Goal: Transaction & Acquisition: Purchase product/service

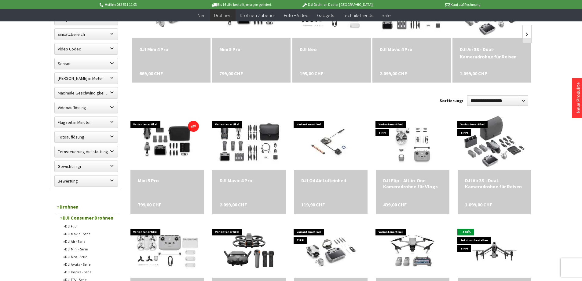
scroll to position [245, 0]
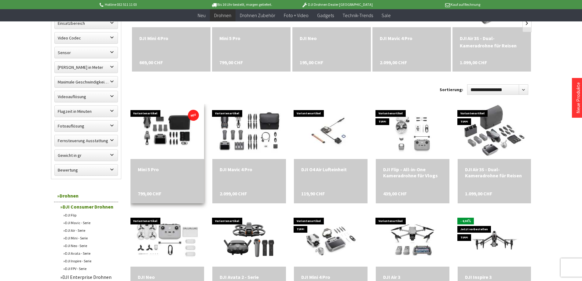
click at [159, 190] on div "Mini 5 Pro 799,00 CHF" at bounding box center [168, 181] width 74 height 44
click at [153, 193] on span "799,00 CHF" at bounding box center [150, 193] width 24 height 6
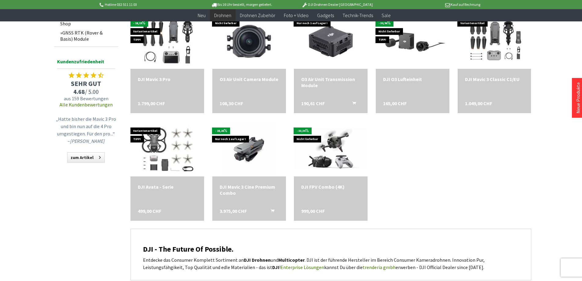
scroll to position [550, 0]
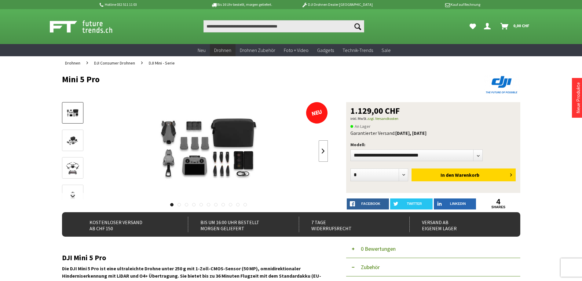
click at [322, 153] on link at bounding box center [323, 150] width 9 height 21
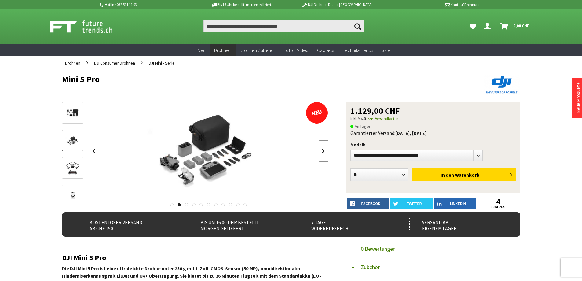
click at [322, 153] on link at bounding box center [323, 150] width 9 height 21
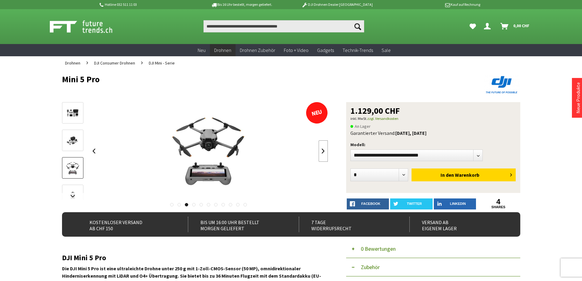
click at [322, 153] on link at bounding box center [323, 150] width 9 height 21
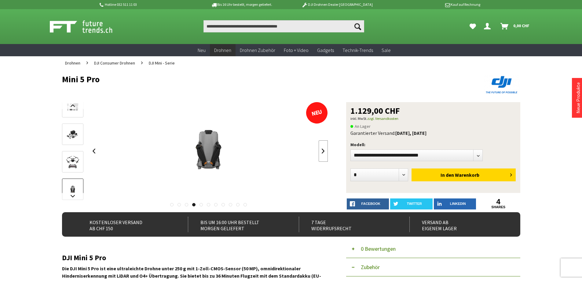
click at [322, 153] on link at bounding box center [323, 150] width 9 height 21
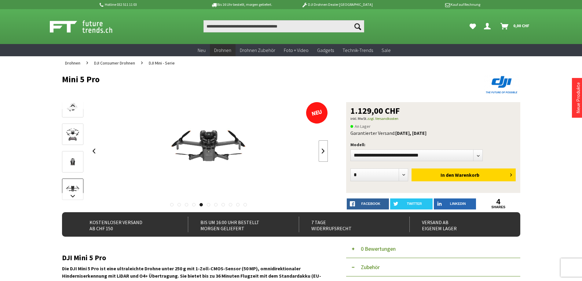
click at [322, 153] on link at bounding box center [323, 150] width 9 height 21
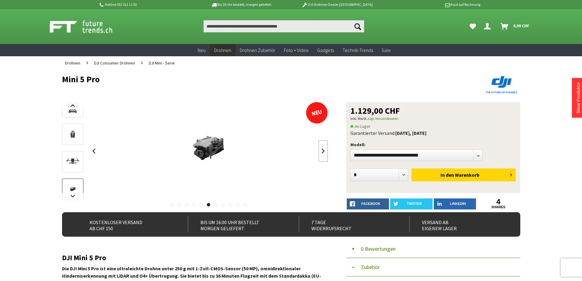
click at [322, 153] on link at bounding box center [323, 150] width 9 height 21
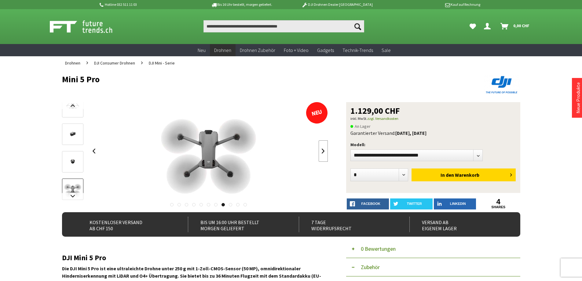
click at [322, 153] on link at bounding box center [323, 150] width 9 height 21
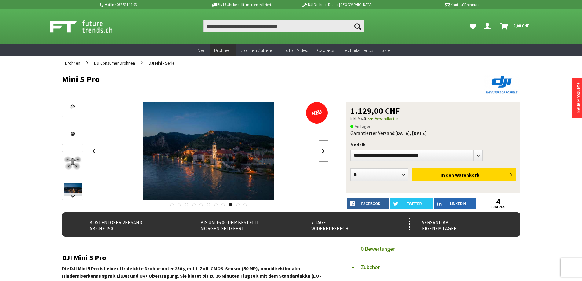
click at [322, 153] on link at bounding box center [323, 150] width 9 height 21
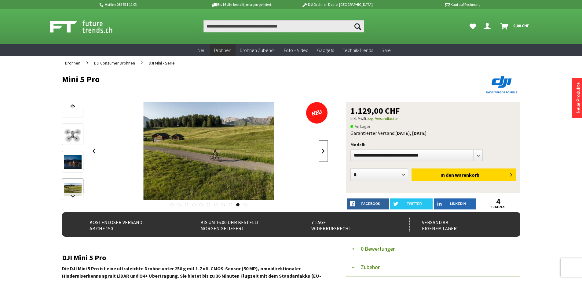
click at [322, 153] on link at bounding box center [323, 150] width 9 height 21
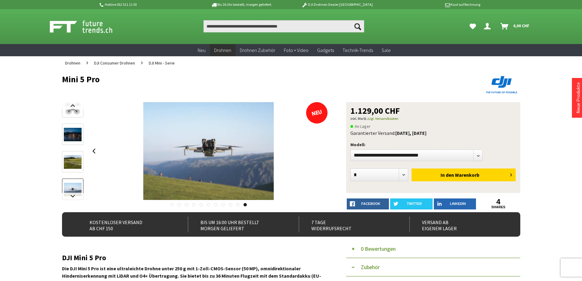
click at [322, 153] on div at bounding box center [209, 151] width 239 height 98
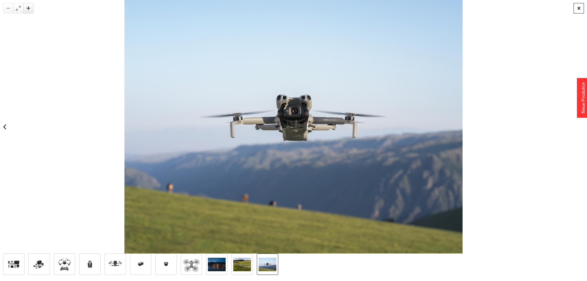
click at [579, 7] on div at bounding box center [579, 8] width 10 height 10
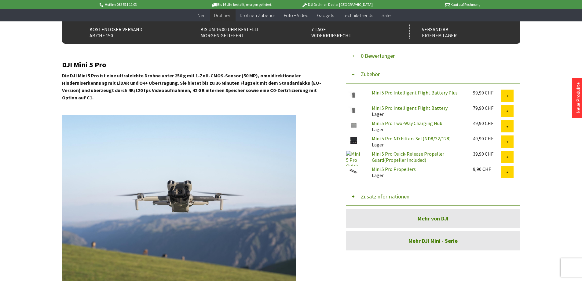
scroll to position [183, 0]
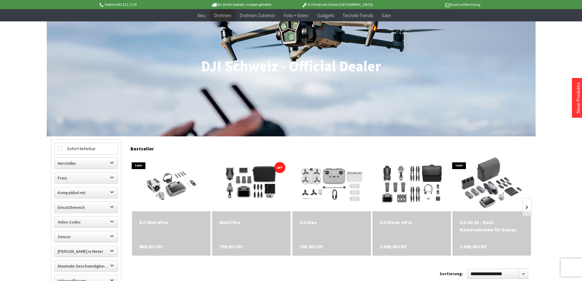
scroll to position [61, 0]
